Goal: Task Accomplishment & Management: Manage account settings

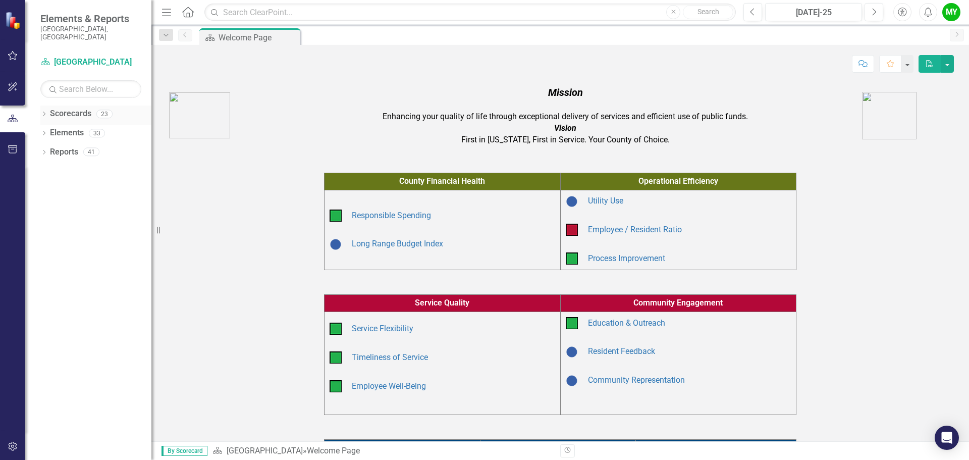
click at [72, 108] on link "Scorecards" at bounding box center [70, 114] width 41 height 12
click at [45, 112] on icon at bounding box center [44, 114] width 3 height 5
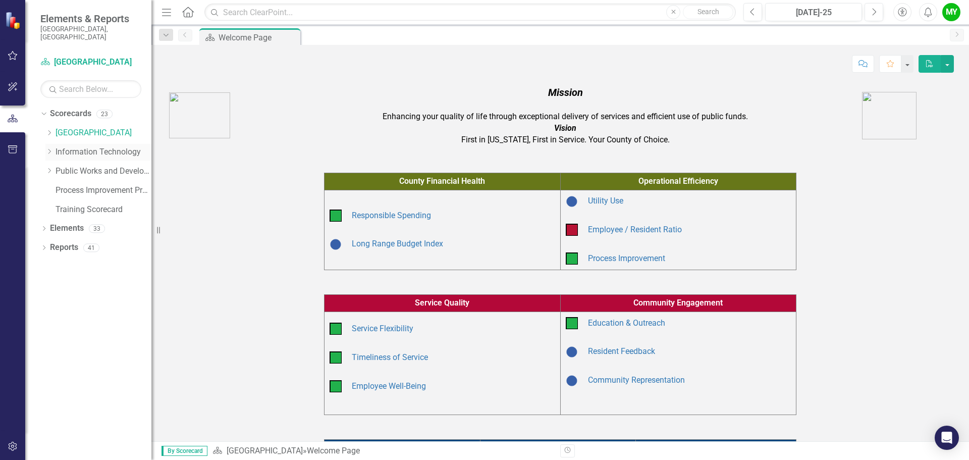
click at [81, 146] on link "Information Technology" at bounding box center [104, 152] width 96 height 12
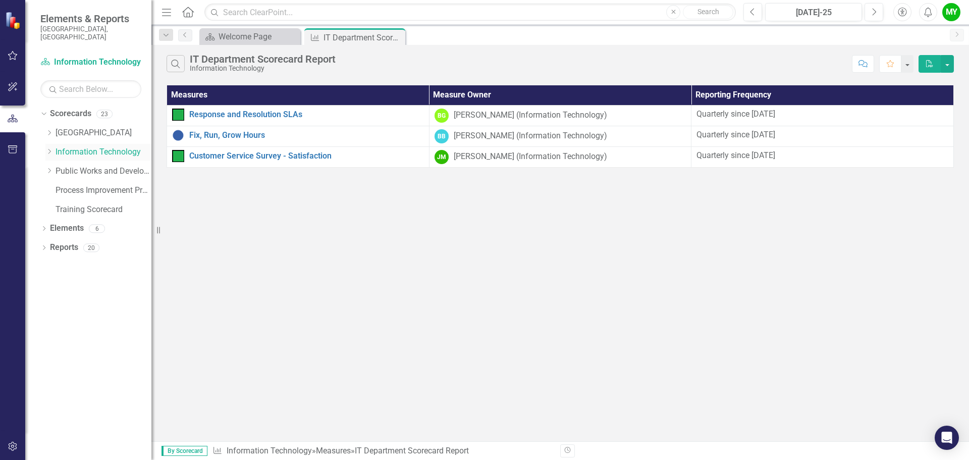
click at [54, 148] on div "Dropdown" at bounding box center [50, 152] width 10 height 9
click at [80, 166] on link "IT Administration" at bounding box center [109, 172] width 86 height 12
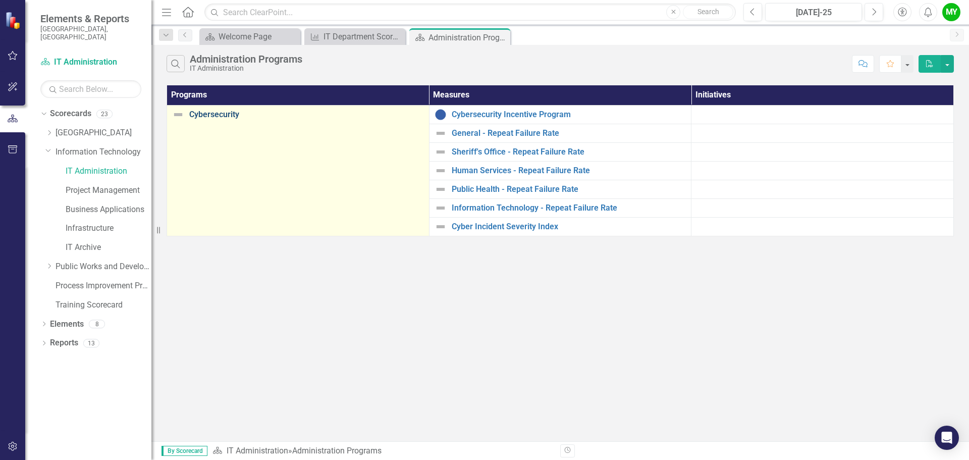
click at [212, 115] on link "Cybersecurity" at bounding box center [306, 114] width 235 height 9
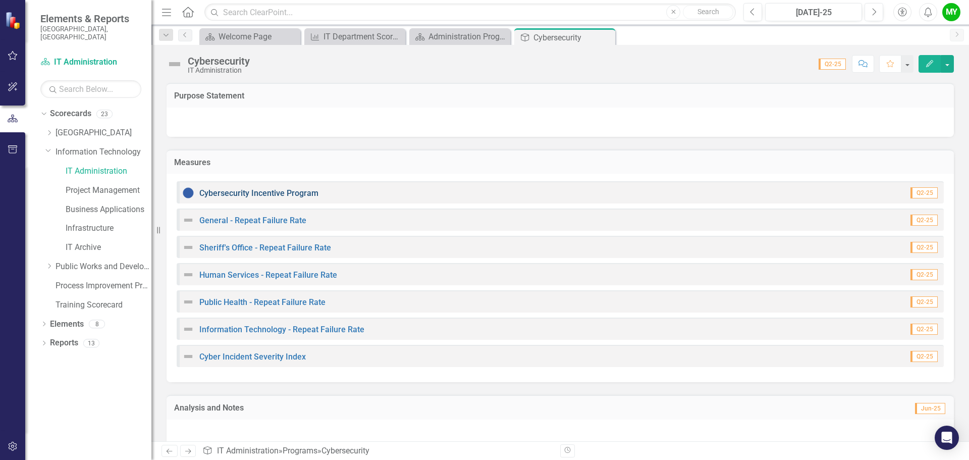
click at [269, 191] on link "Cybersecurity Incentive Program" at bounding box center [258, 193] width 119 height 10
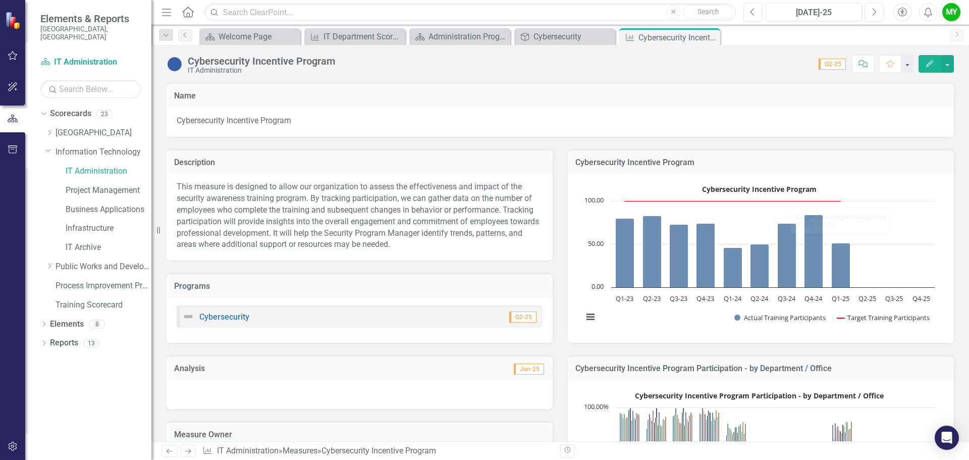
click at [932, 67] on icon "Edit" at bounding box center [929, 63] width 9 height 7
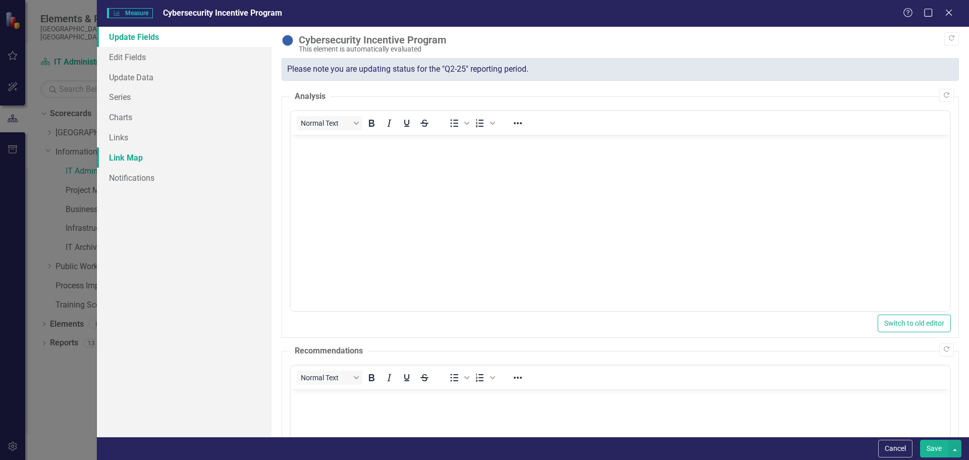
click at [121, 157] on link "Link Map" at bounding box center [184, 157] width 175 height 20
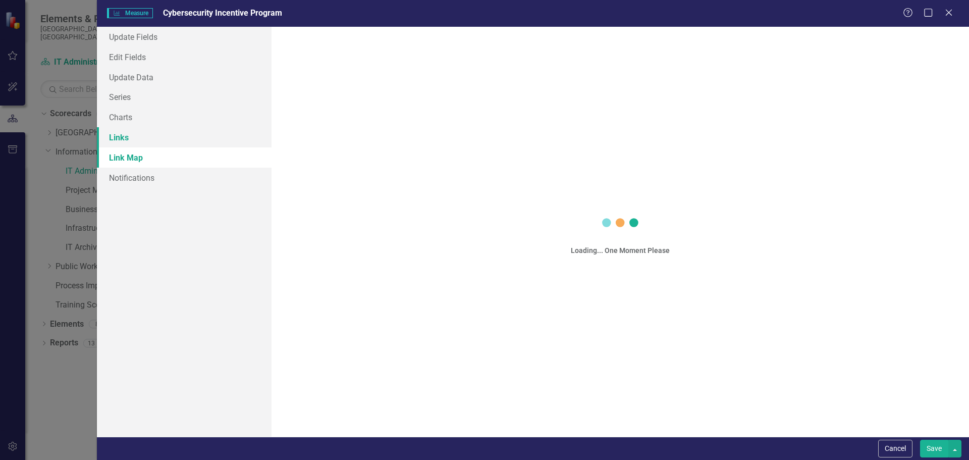
click at [116, 139] on link "Links" at bounding box center [184, 137] width 175 height 20
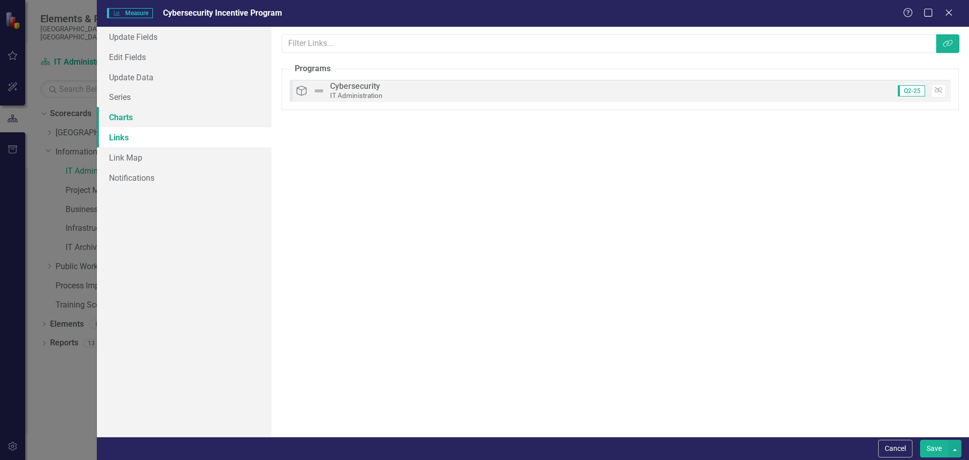
click at [118, 120] on link "Charts" at bounding box center [184, 117] width 175 height 20
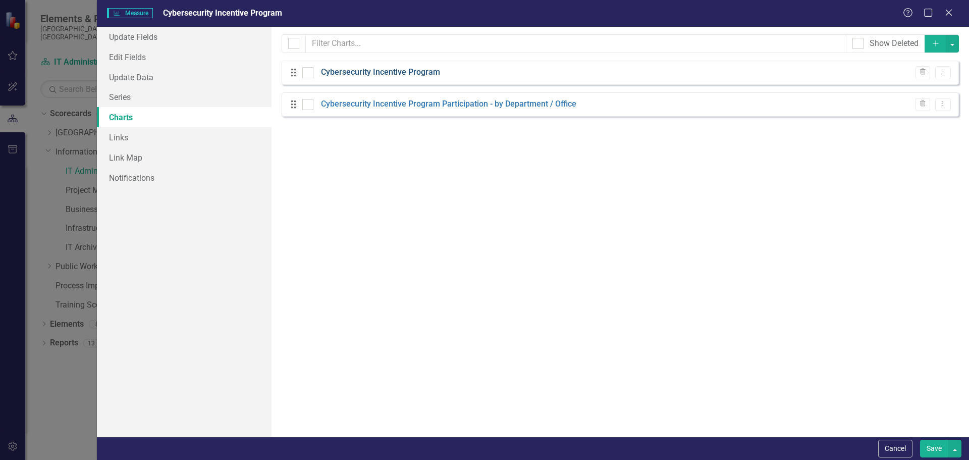
click at [404, 71] on link "Cybersecurity Incentive Program" at bounding box center [380, 73] width 119 height 12
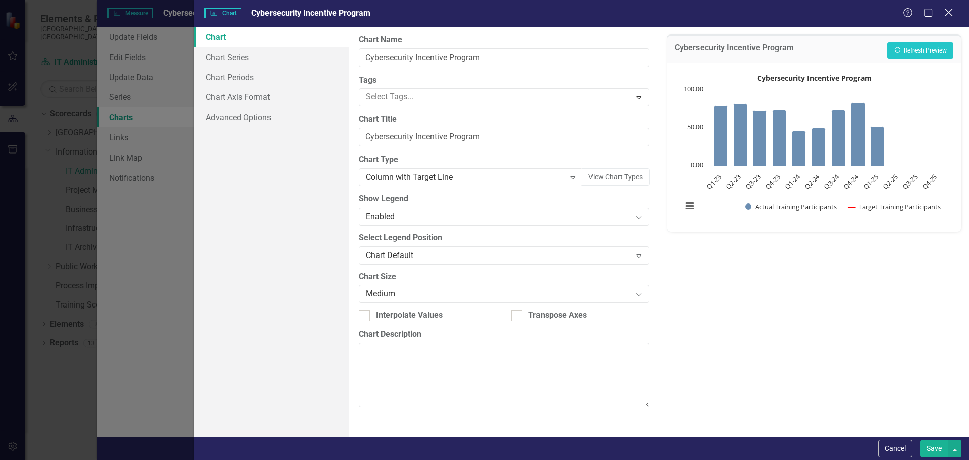
click at [947, 11] on icon "Close" at bounding box center [948, 13] width 13 height 10
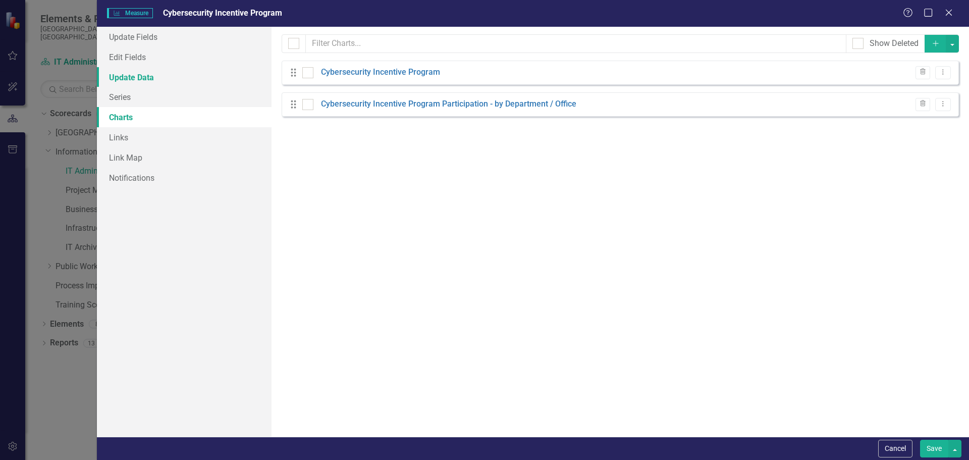
click at [146, 83] on link "Update Data" at bounding box center [184, 77] width 175 height 20
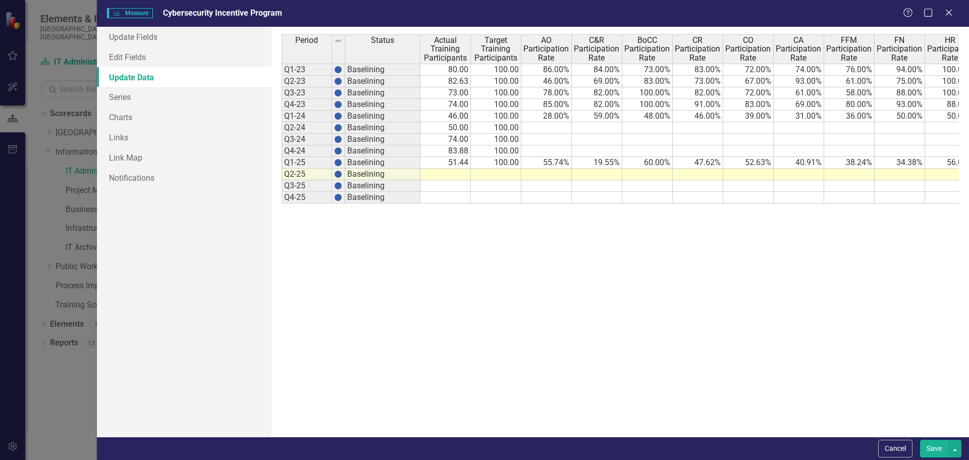
click at [502, 176] on td at bounding box center [496, 175] width 50 height 12
type textarea "`"
type textarea "100"
click at [452, 174] on td at bounding box center [446, 175] width 50 height 12
click at [550, 173] on td at bounding box center [546, 175] width 50 height 12
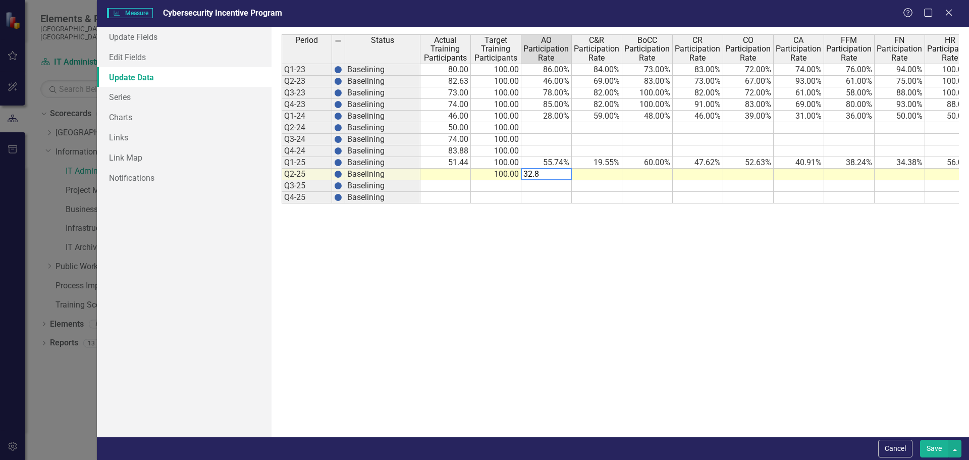
type textarea "32.8"
click at [606, 172] on td at bounding box center [597, 175] width 50 height 12
type textarea "19.4"
click at [643, 174] on td at bounding box center [647, 175] width 50 height 12
click at [754, 171] on td at bounding box center [748, 175] width 50 height 12
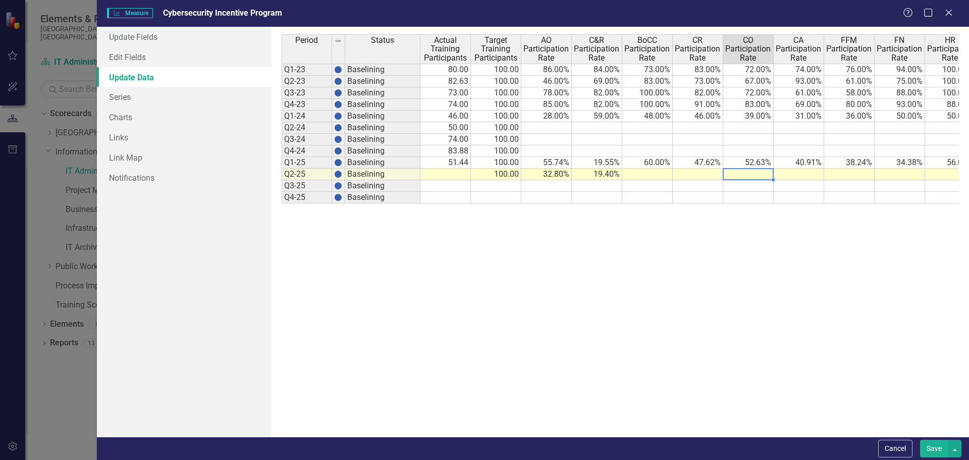
click at [462, 174] on td at bounding box center [446, 175] width 50 height 12
click at [535, 185] on td at bounding box center [546, 186] width 50 height 12
click at [555, 177] on td "32.80%" at bounding box center [546, 175] width 50 height 12
click at [554, 177] on td "32.80%" at bounding box center [546, 175] width 50 height 12
click at [606, 176] on td "19.40%" at bounding box center [597, 175] width 50 height 12
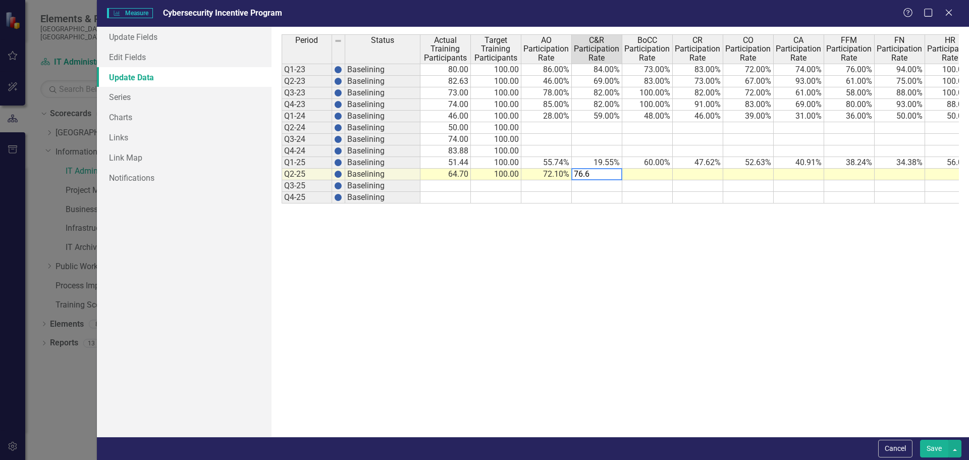
click at [652, 176] on td at bounding box center [647, 175] width 50 height 12
click at [744, 174] on td at bounding box center [748, 175] width 50 height 12
click at [704, 170] on td at bounding box center [698, 175] width 50 height 12
type textarea "92.5"
click at [655, 173] on td at bounding box center [647, 175] width 50 height 12
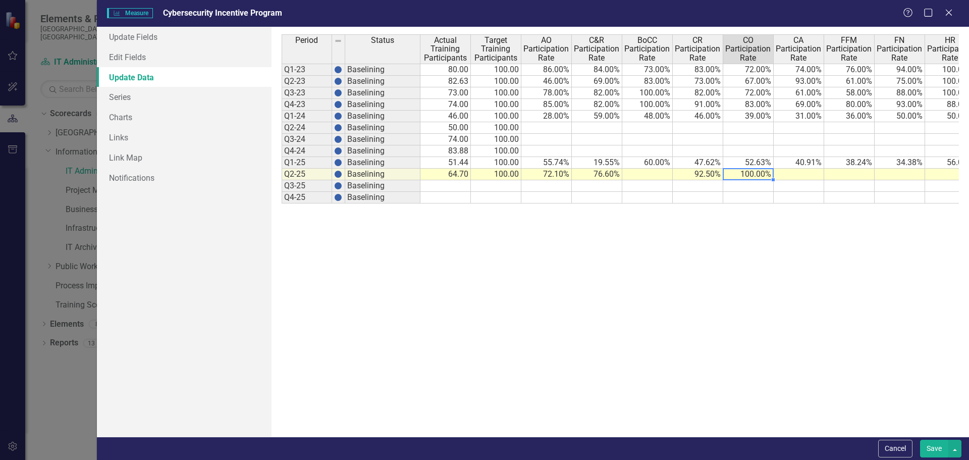
click at [753, 172] on td "100.00%" at bounding box center [748, 175] width 50 height 12
click at [751, 43] on span "CO Participation Rate" at bounding box center [748, 49] width 46 height 27
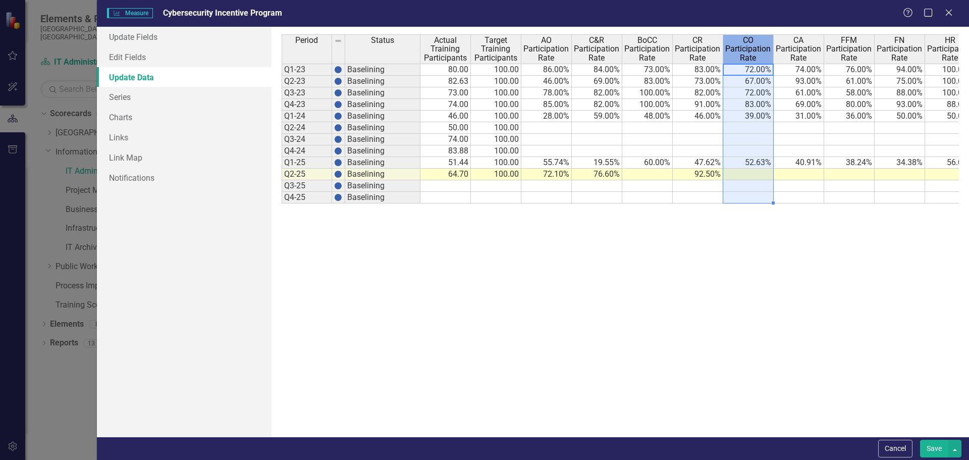
click at [443, 49] on span "Actual Training Participants" at bounding box center [446, 49] width 46 height 27
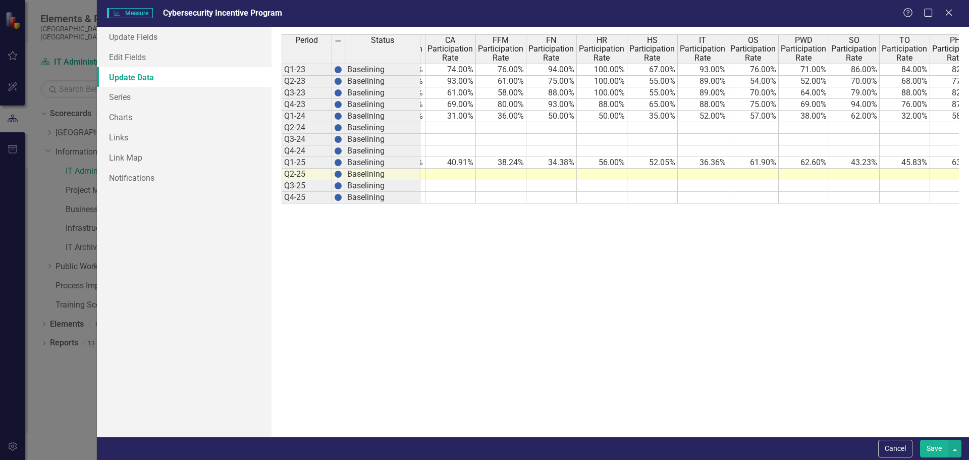
scroll to position [0, 370]
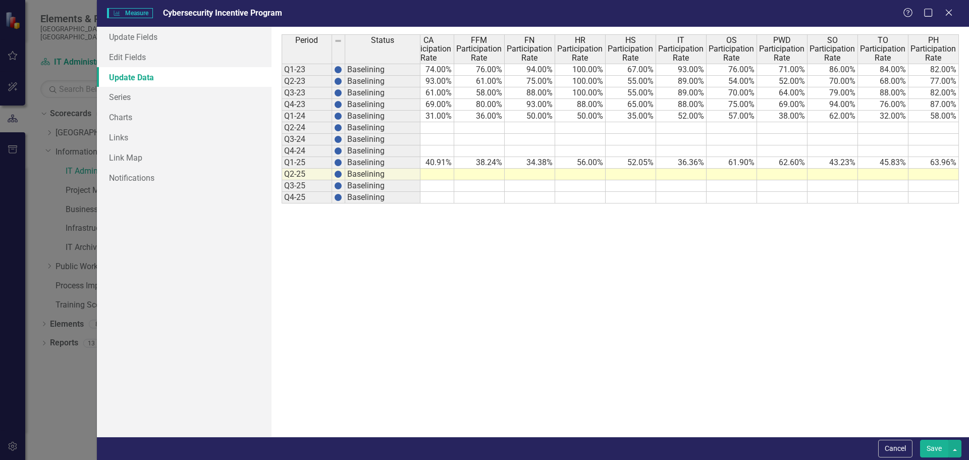
click at [312, 50] on th "Period" at bounding box center [307, 48] width 50 height 29
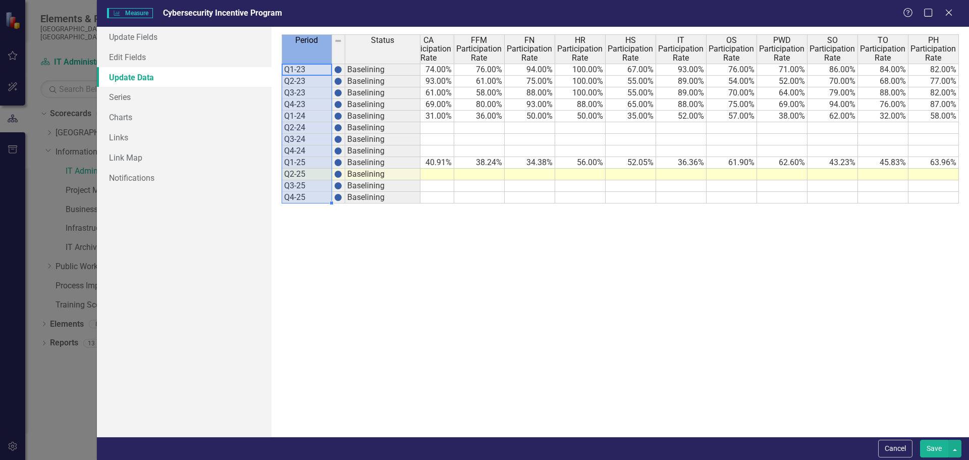
click at [930, 53] on span "PH Participation Rate" at bounding box center [934, 49] width 46 height 27
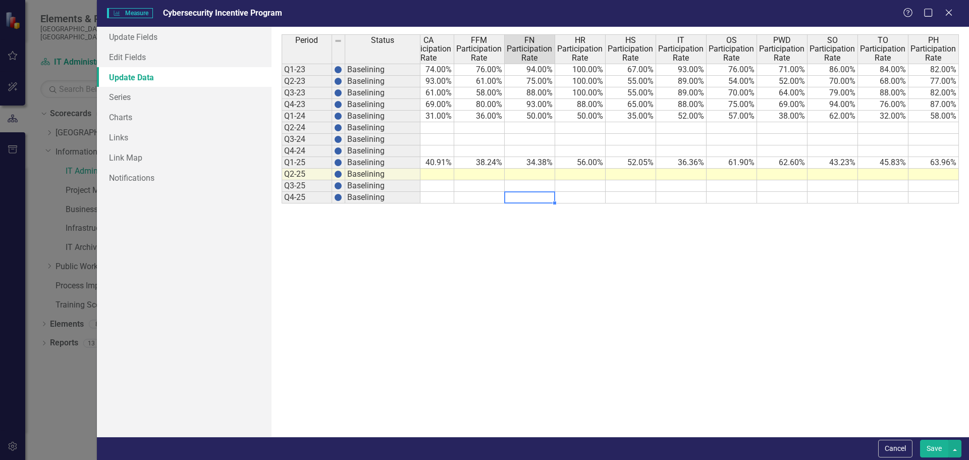
click at [508, 195] on td at bounding box center [530, 198] width 50 height 12
